Goal: Navigation & Orientation: Understand site structure

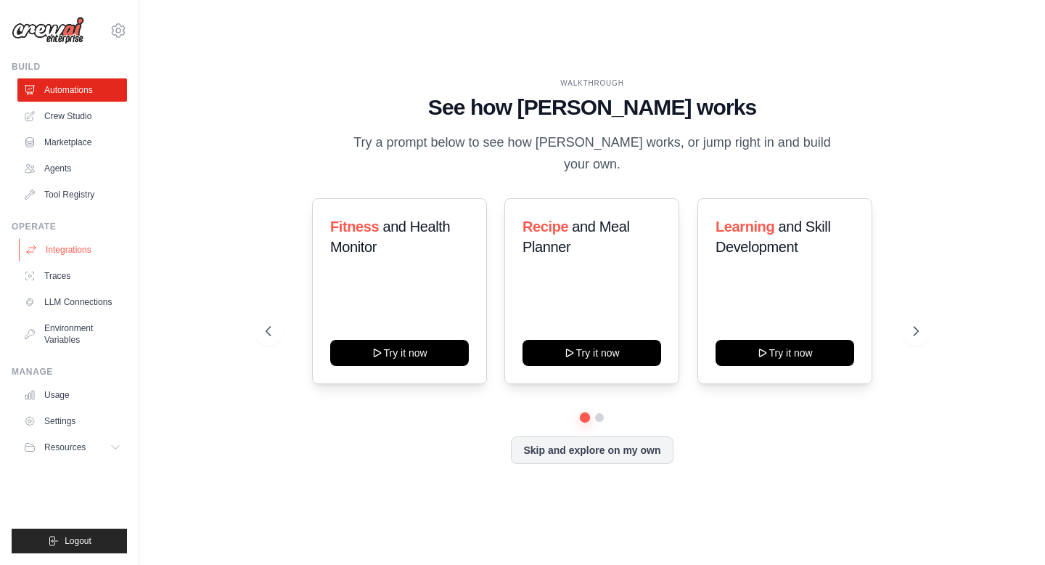
click at [63, 248] on link "Integrations" at bounding box center [74, 249] width 110 height 23
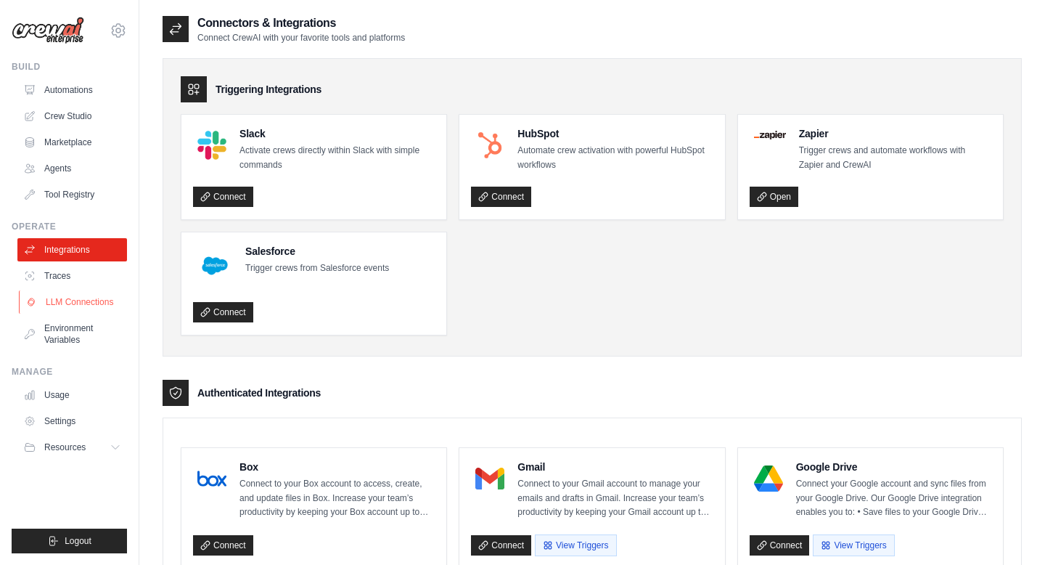
click at [81, 305] on link "LLM Connections" at bounding box center [74, 301] width 110 height 23
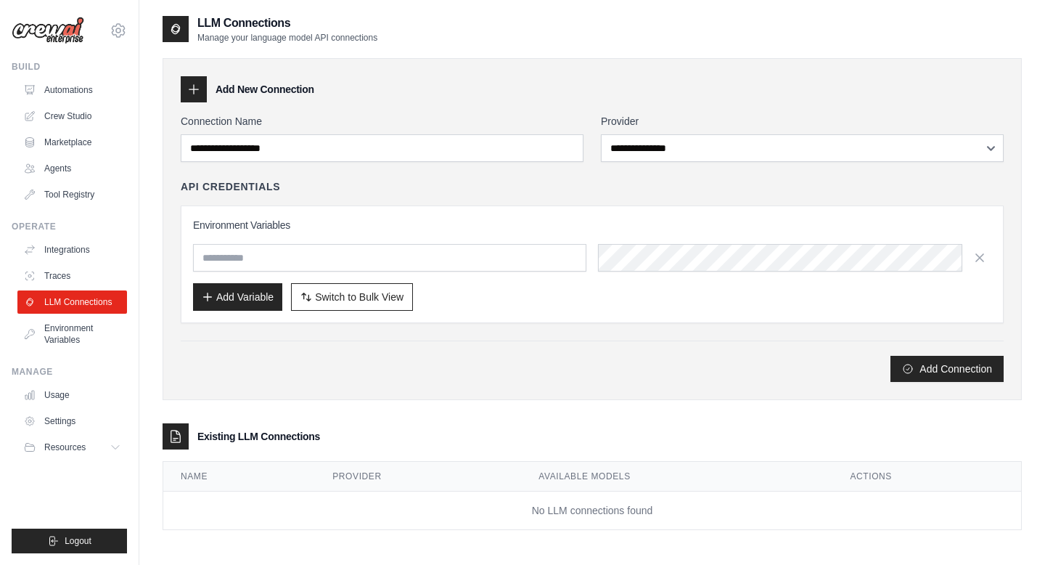
scroll to position [29, 0]
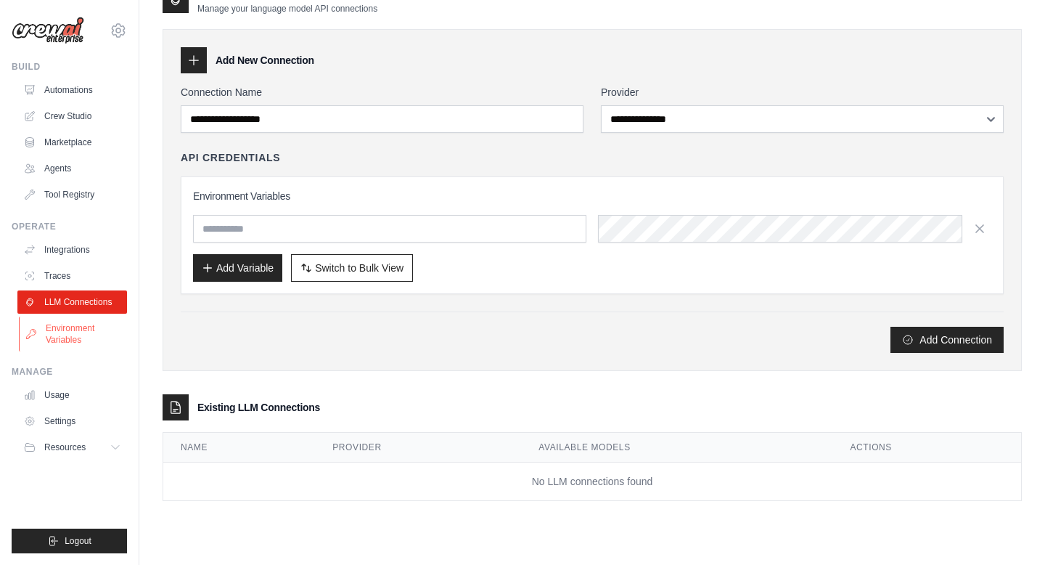
click at [61, 341] on link "Environment Variables" at bounding box center [74, 334] width 110 height 35
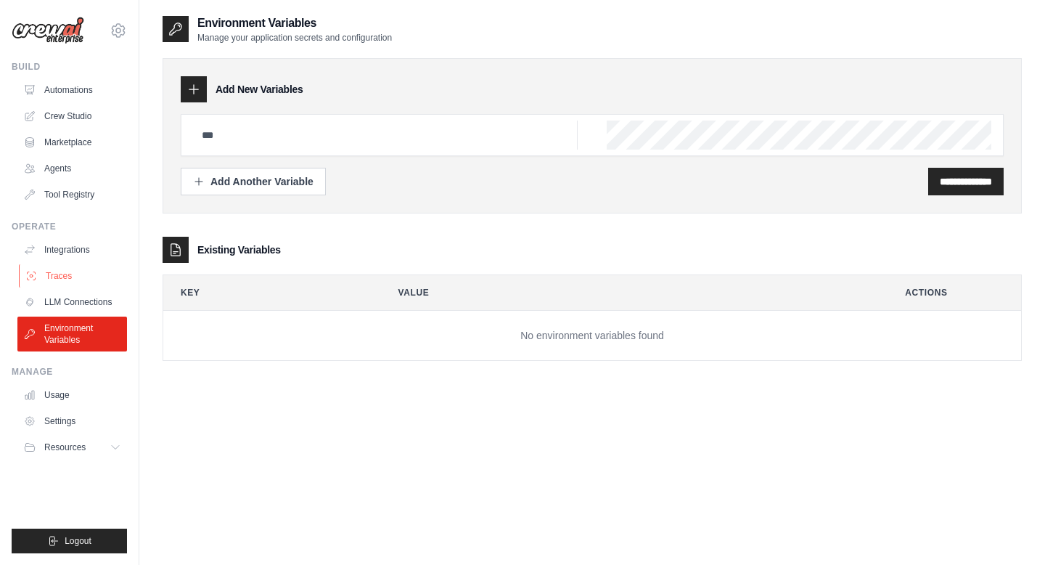
click at [74, 284] on link "Traces" at bounding box center [74, 275] width 110 height 23
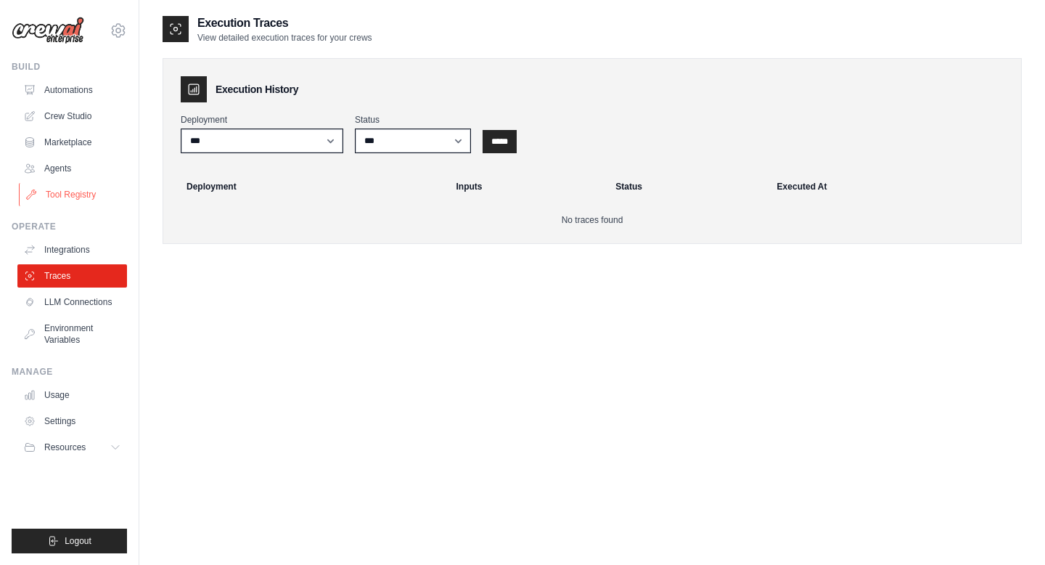
click at [61, 189] on link "Tool Registry" at bounding box center [74, 194] width 110 height 23
